Goal: Task Accomplishment & Management: Use online tool/utility

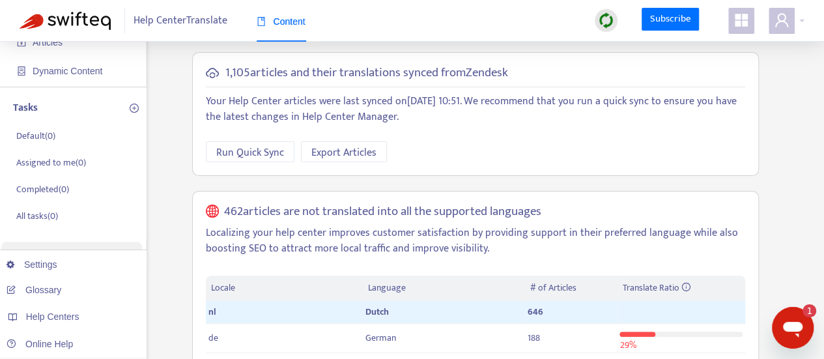
scroll to position [130, 0]
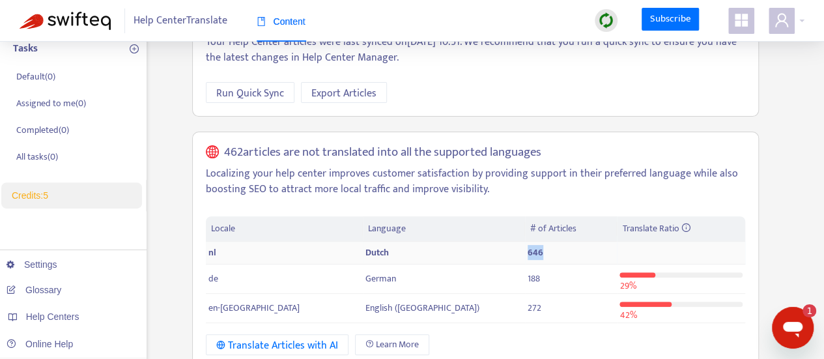
drag, startPoint x: 471, startPoint y: 251, endPoint x: 406, endPoint y: 256, distance: 65.3
click at [406, 256] on tr "nl Dutch 646" at bounding box center [475, 253] width 539 height 23
click at [527, 250] on span "646" at bounding box center [535, 252] width 16 height 15
drag, startPoint x: 456, startPoint y: 250, endPoint x: 440, endPoint y: 256, distance: 16.7
click at [440, 256] on tr "nl Dutch 646" at bounding box center [475, 253] width 539 height 23
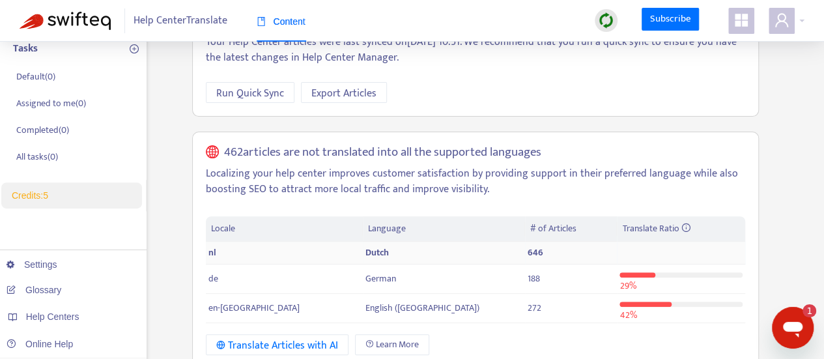
click at [525, 251] on td "646" at bounding box center [571, 253] width 92 height 23
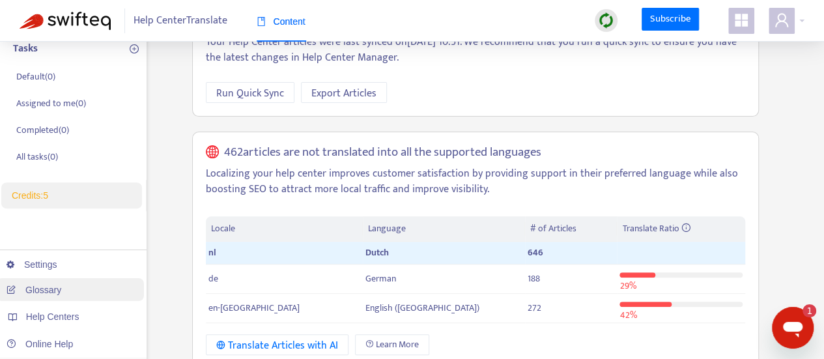
click at [60, 291] on link "Glossary" at bounding box center [34, 290] width 55 height 10
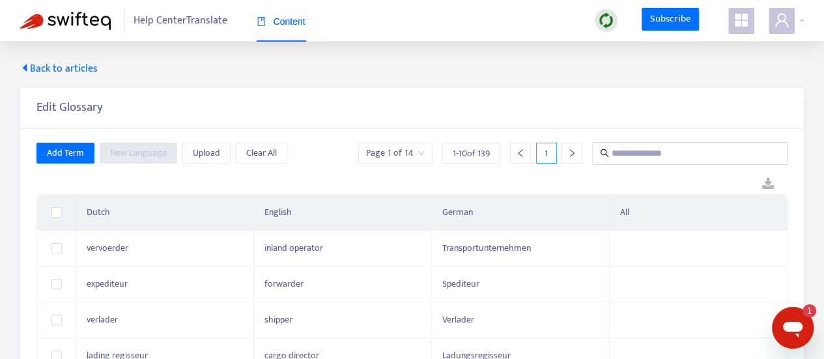
click at [189, 27] on span "Help Center Translate" at bounding box center [180, 20] width 94 height 25
click at [38, 66] on span "Back to articles" at bounding box center [59, 69] width 78 height 16
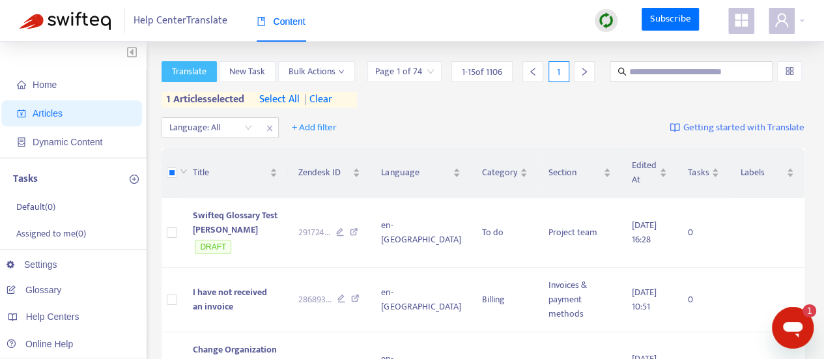
click at [191, 77] on span "Translate" at bounding box center [189, 71] width 35 height 14
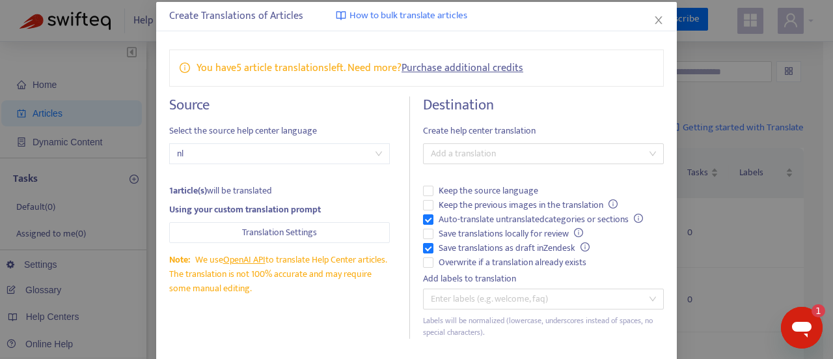
scroll to position [125, 0]
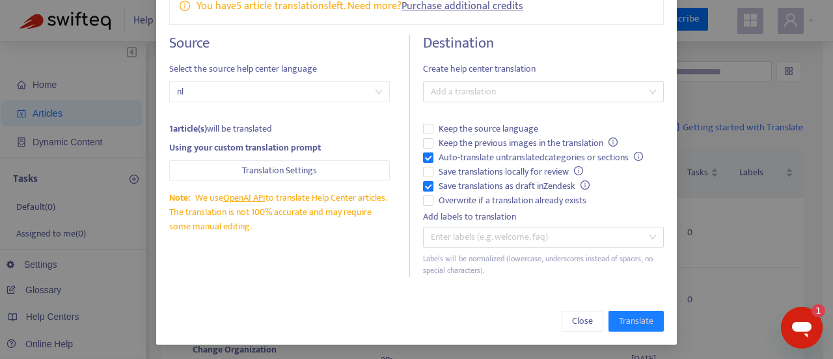
click at [500, 70] on span "Create help center translation" at bounding box center [543, 69] width 241 height 14
click at [501, 87] on div at bounding box center [536, 92] width 221 height 16
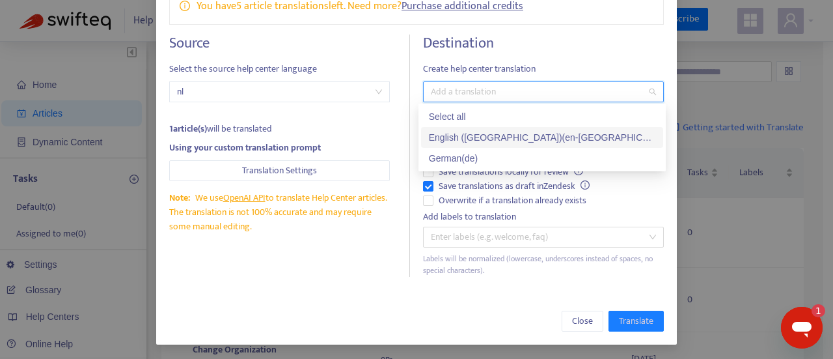
click at [485, 140] on div "English ([GEOGRAPHIC_DATA]) ( en-gb )" at bounding box center [542, 137] width 227 height 14
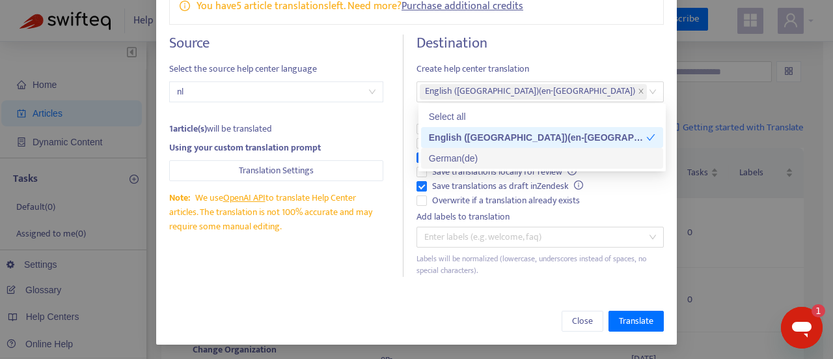
click at [380, 275] on div "Source Select the source help center language nl 1 article(s) will be translate…" at bounding box center [286, 156] width 234 height 242
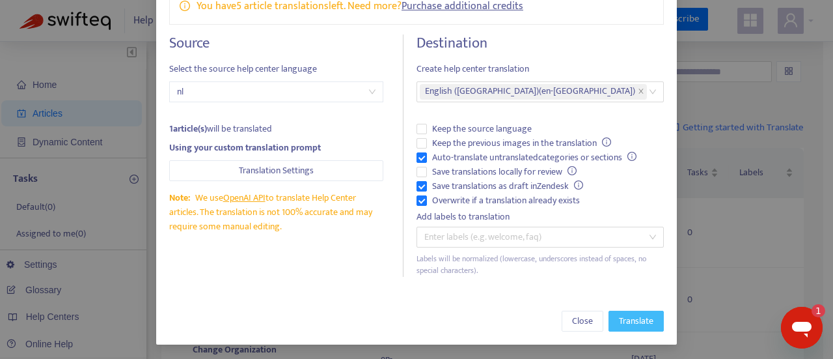
click at [626, 314] on span "Translate" at bounding box center [636, 321] width 35 height 14
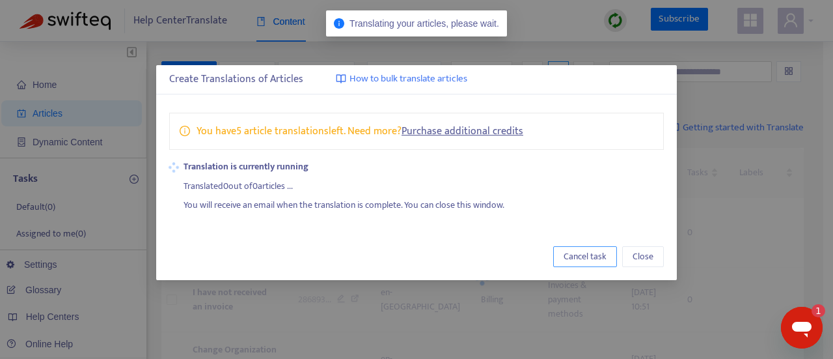
scroll to position [0, 0]
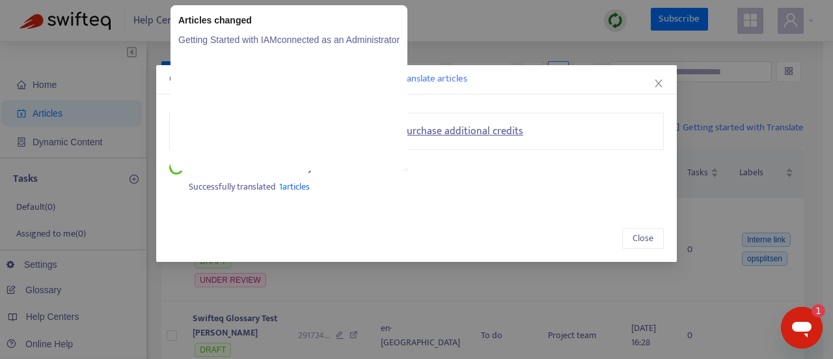
click at [293, 187] on span "1 articles" at bounding box center [294, 186] width 31 height 15
click at [327, 38] on link "Getting Started with IAMconnected as an Administrator" at bounding box center [288, 40] width 221 height 14
